Goal: Transaction & Acquisition: Purchase product/service

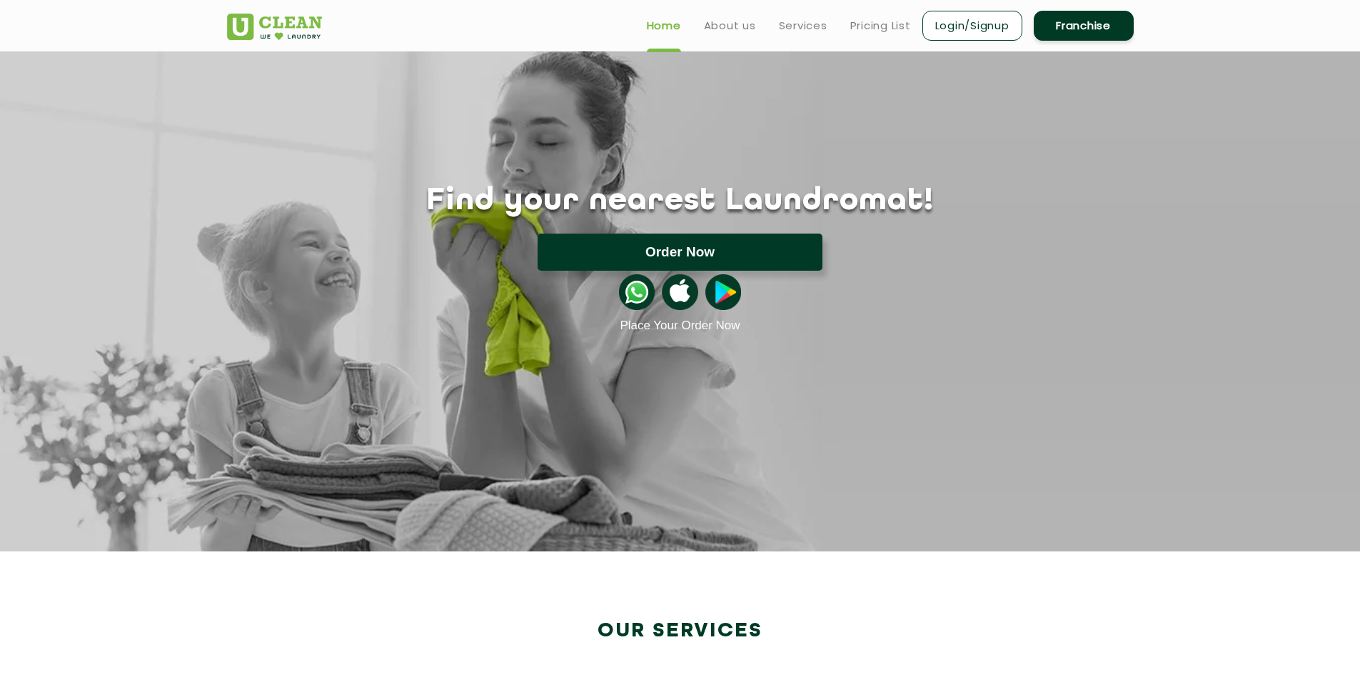
click at [670, 250] on button "Order Now" at bounding box center [680, 251] width 285 height 37
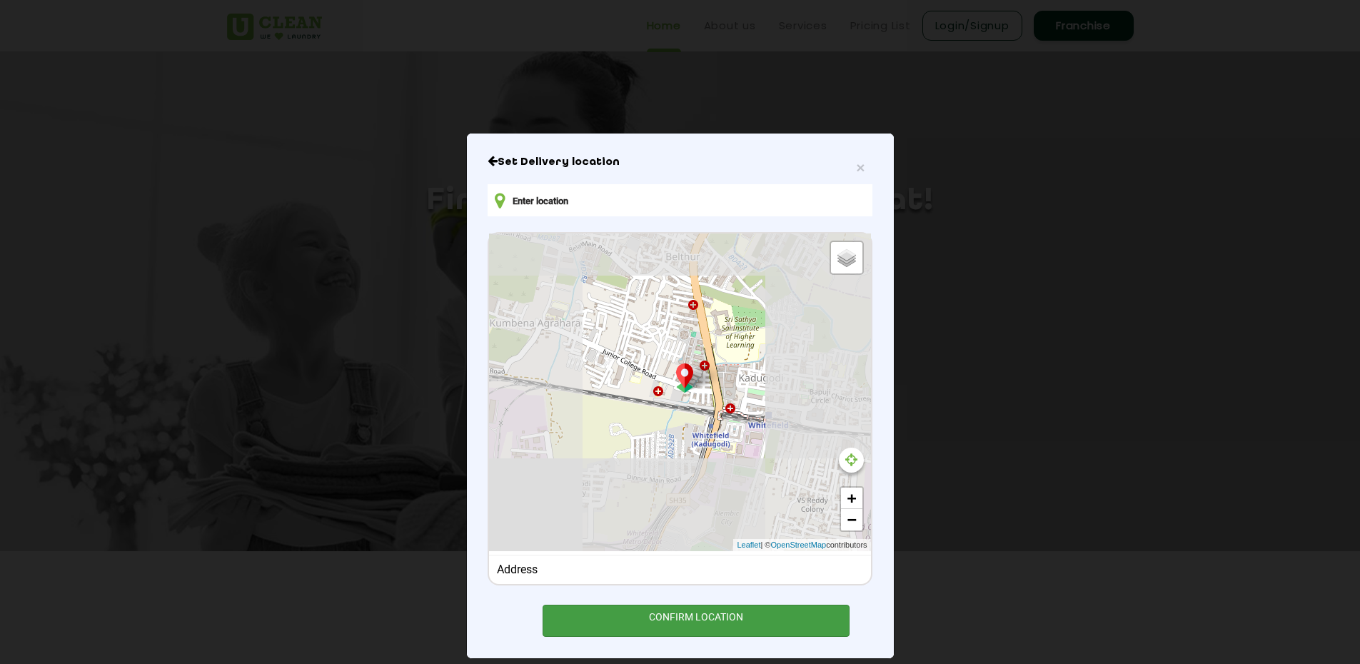
click at [722, 616] on div "CONFIRM LOCATION" at bounding box center [697, 621] width 308 height 32
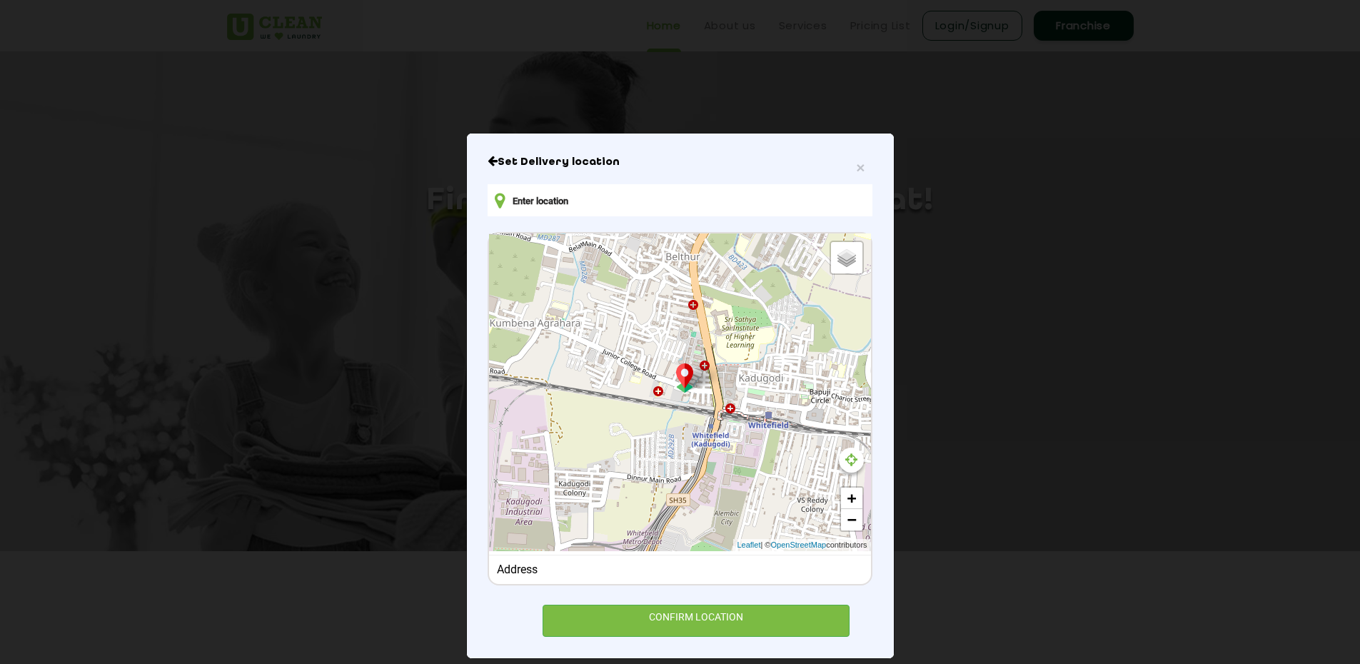
type input "[PERSON_NAME] [STREET_ADDRESS]"
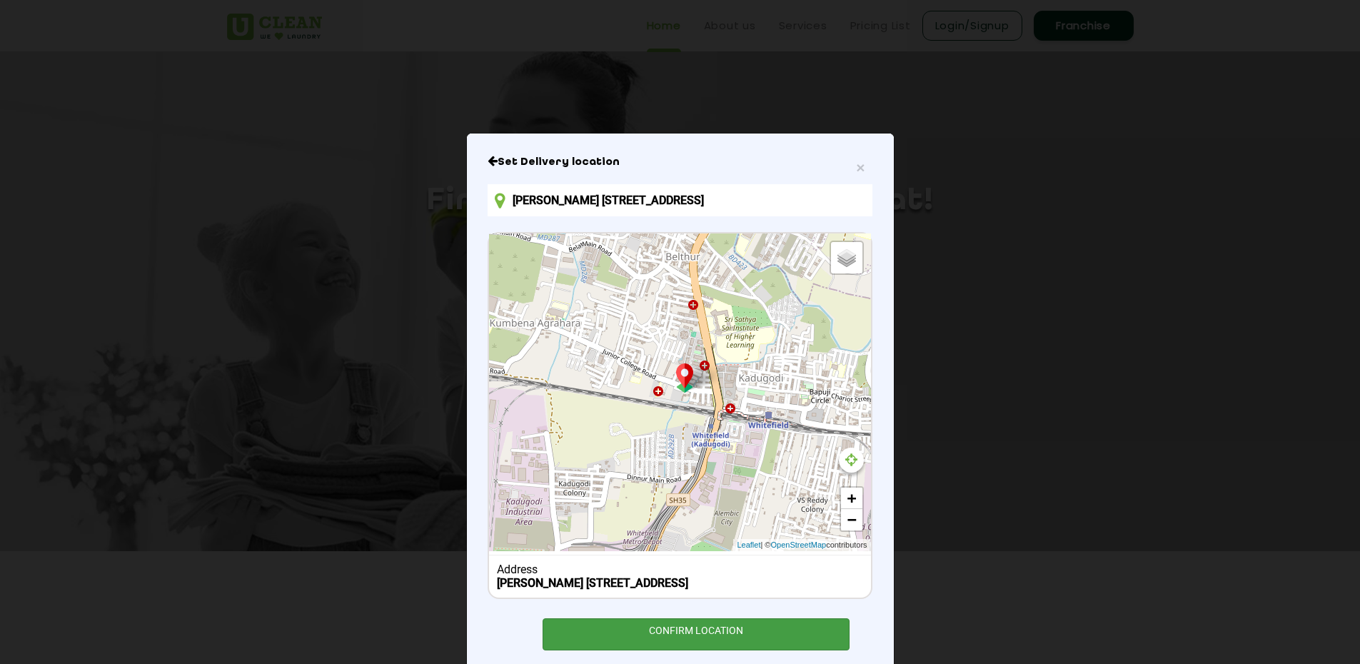
click at [686, 638] on div "CONFIRM LOCATION" at bounding box center [697, 634] width 308 height 32
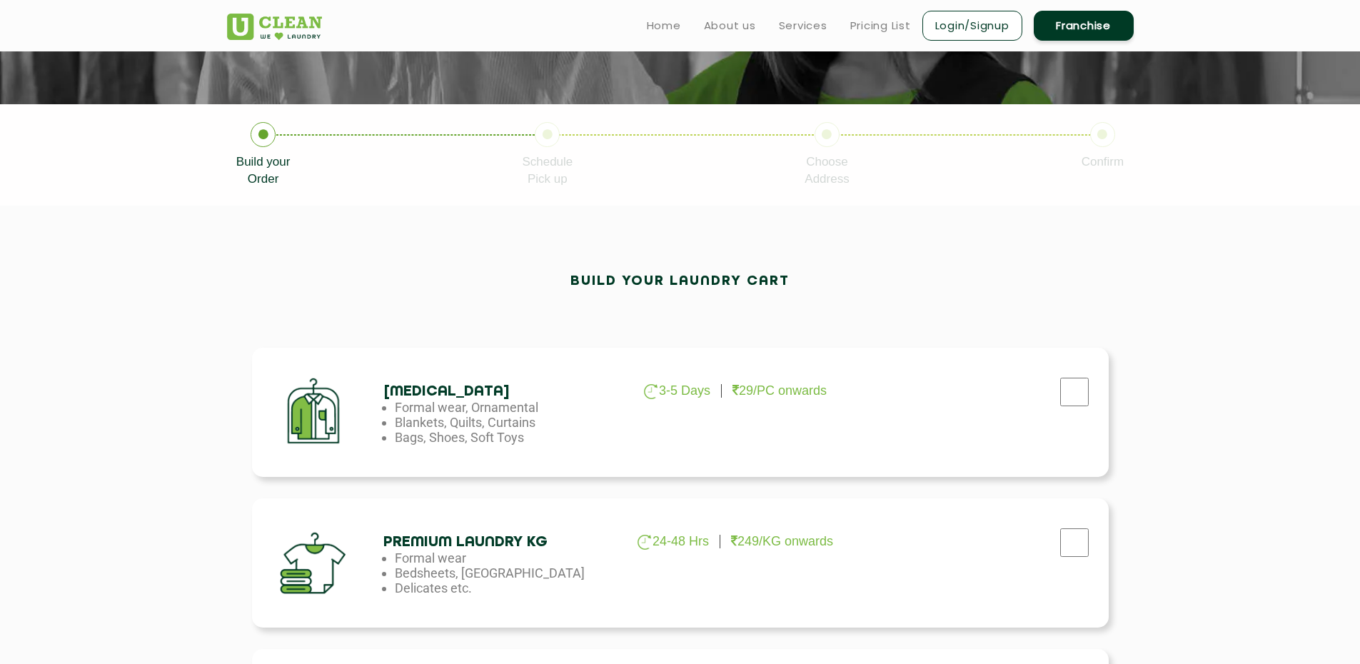
scroll to position [143, 0]
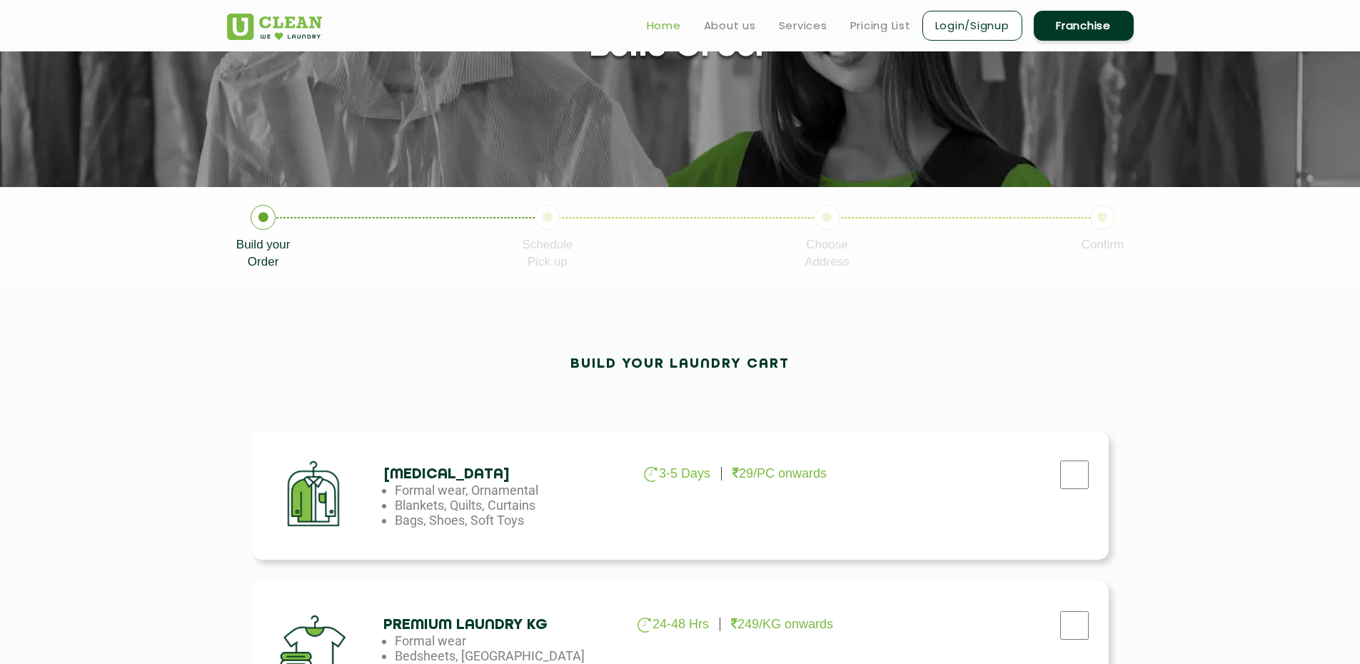
click at [655, 29] on link "Home" at bounding box center [664, 25] width 34 height 17
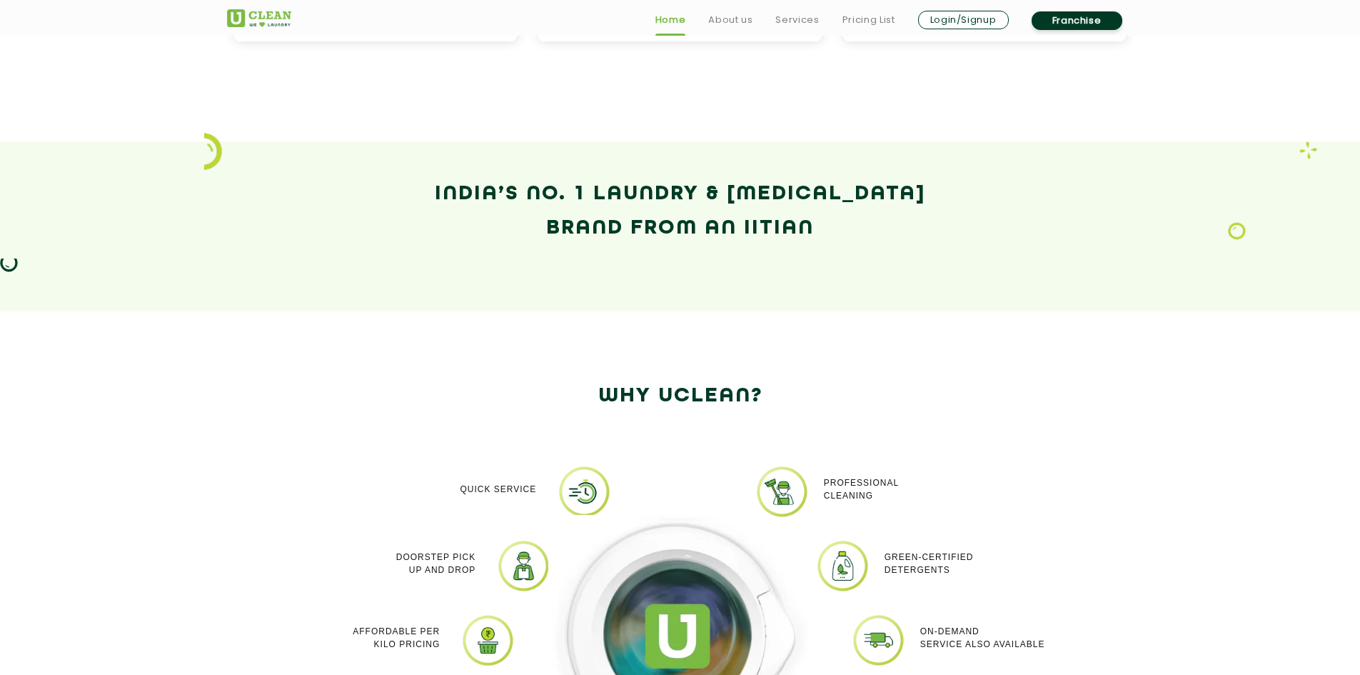
scroll to position [1285, 0]
